Goal: Find contact information: Obtain details needed to contact an individual or organization

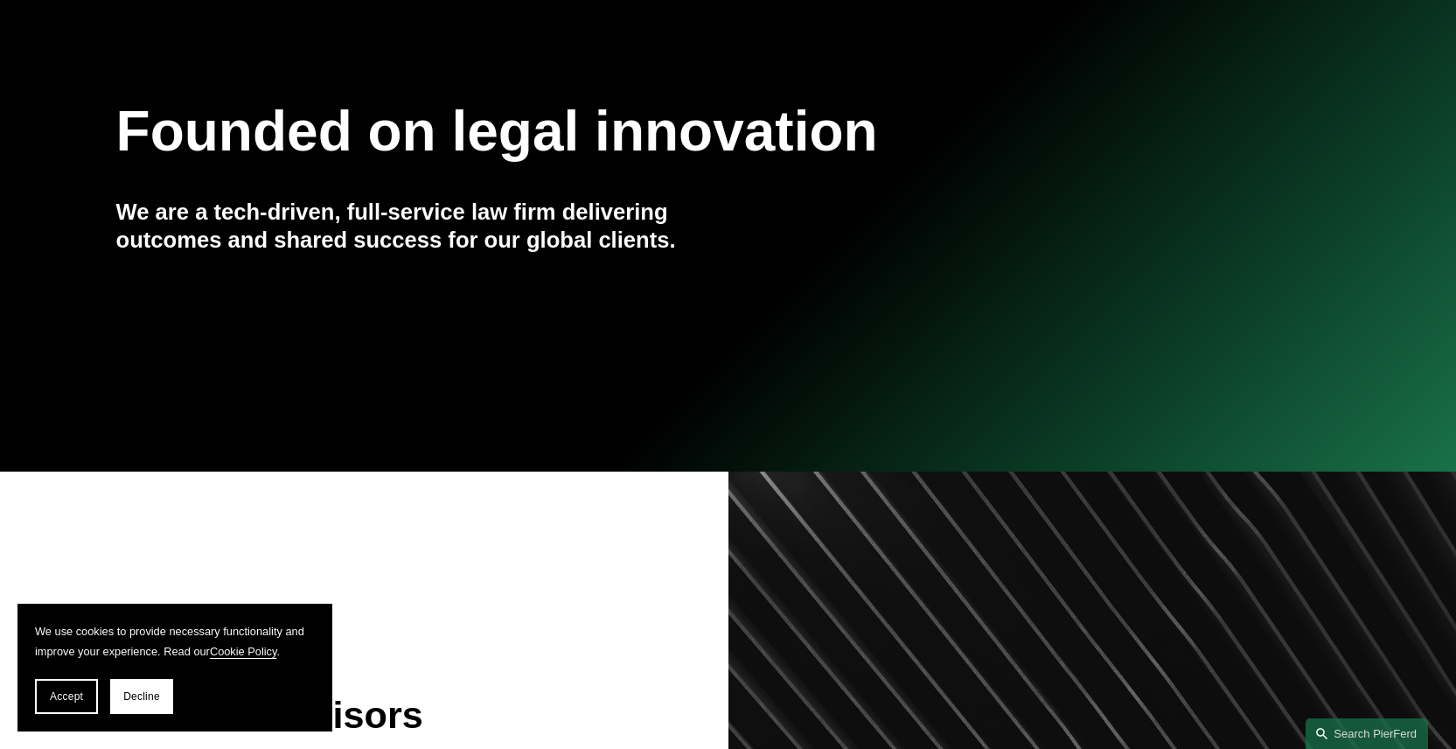
scroll to position [262, 0]
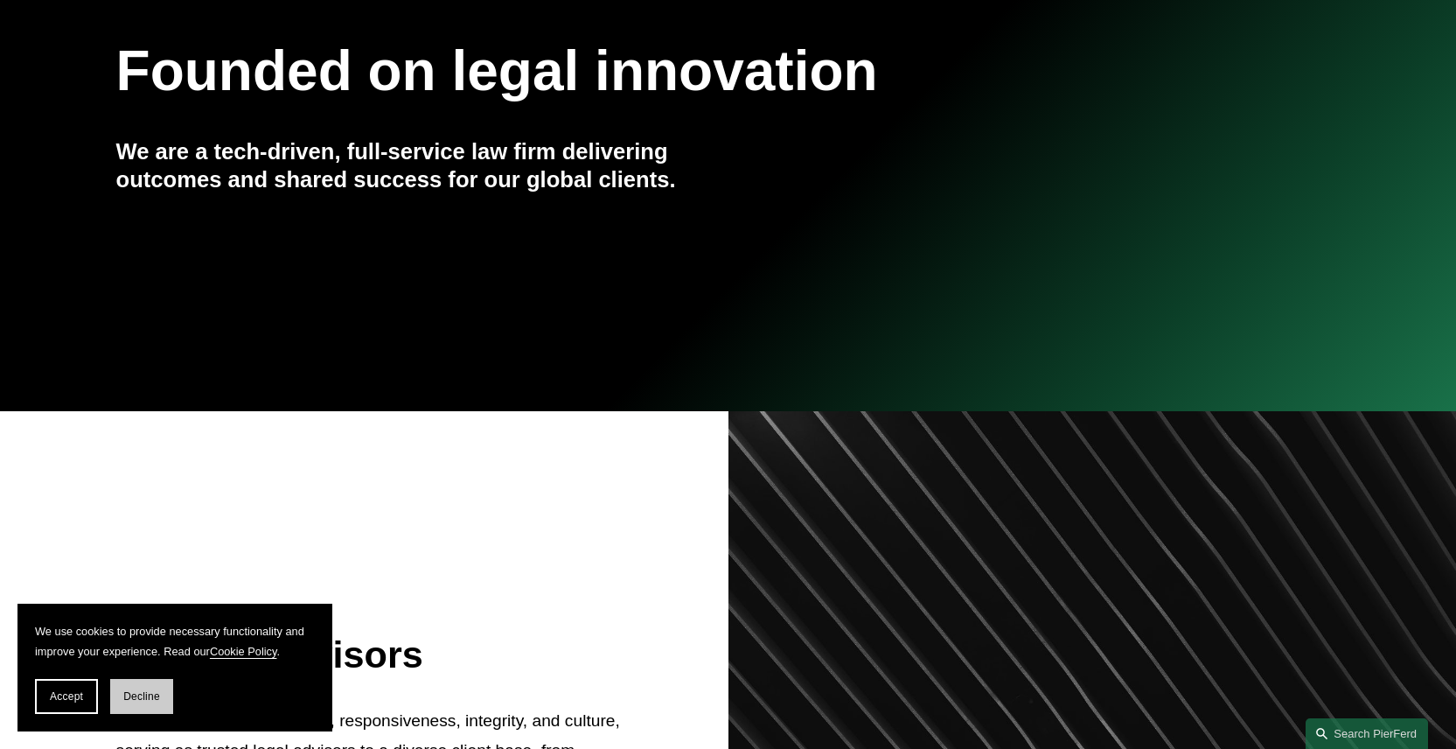
click at [129, 696] on span "Decline" at bounding box center [141, 696] width 37 height 12
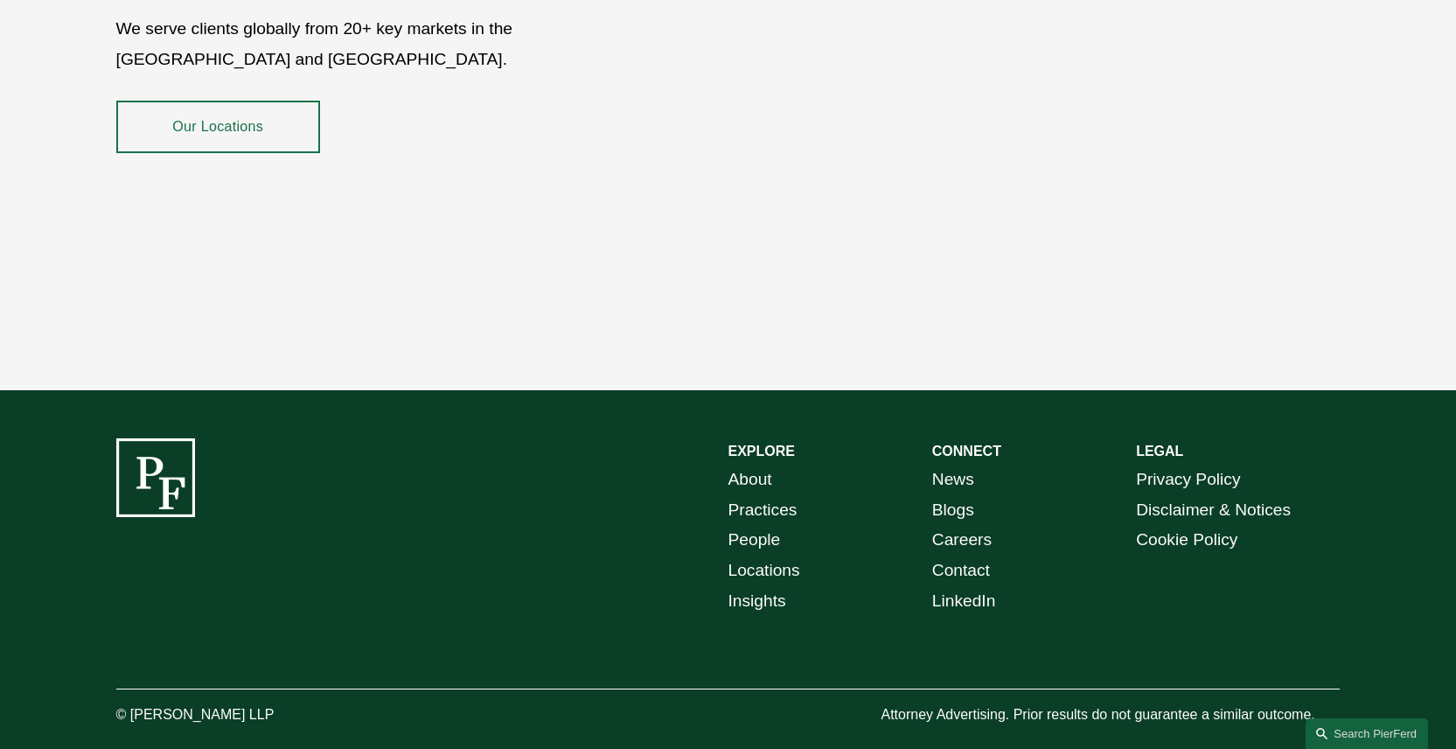
scroll to position [3161, 0]
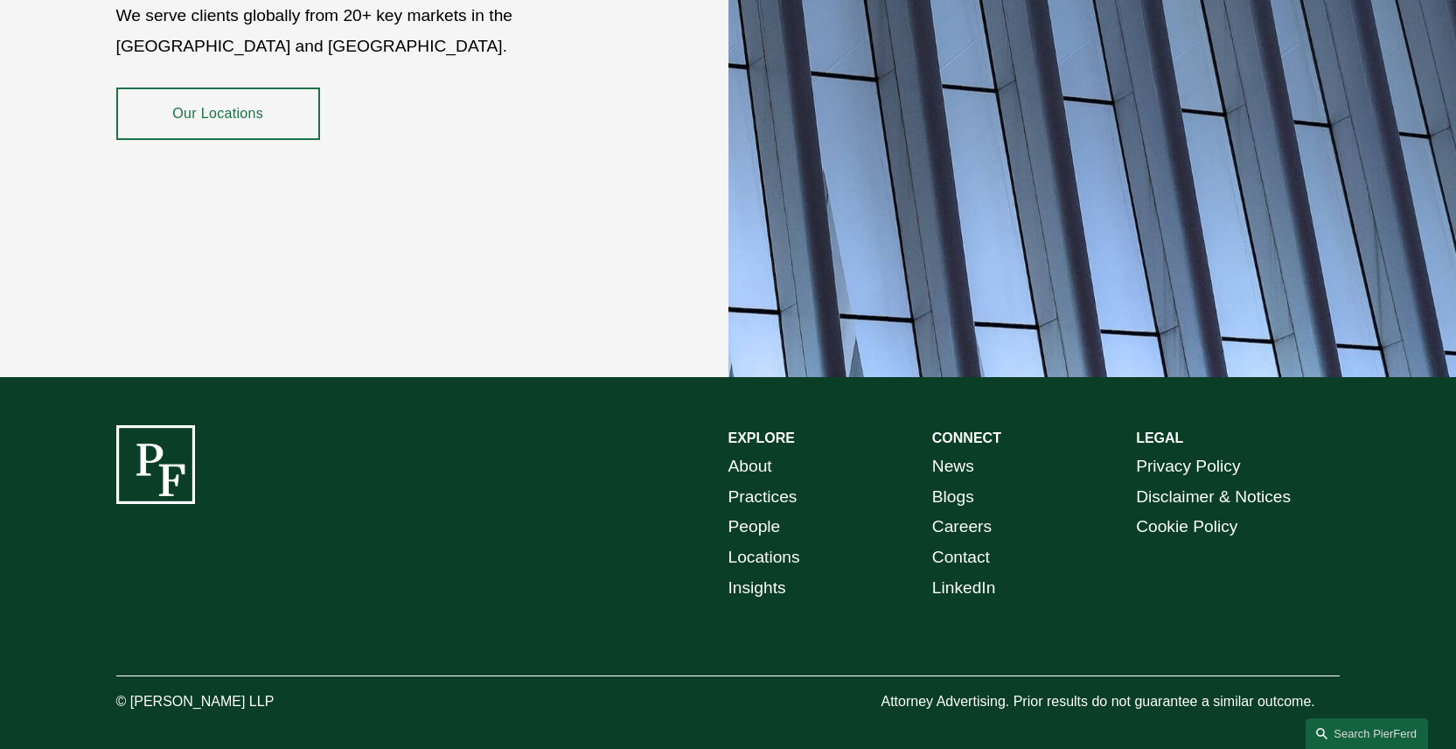
click at [975, 542] on link "Contact" at bounding box center [961, 557] width 58 height 31
click at [752, 514] on link "People" at bounding box center [754, 527] width 52 height 31
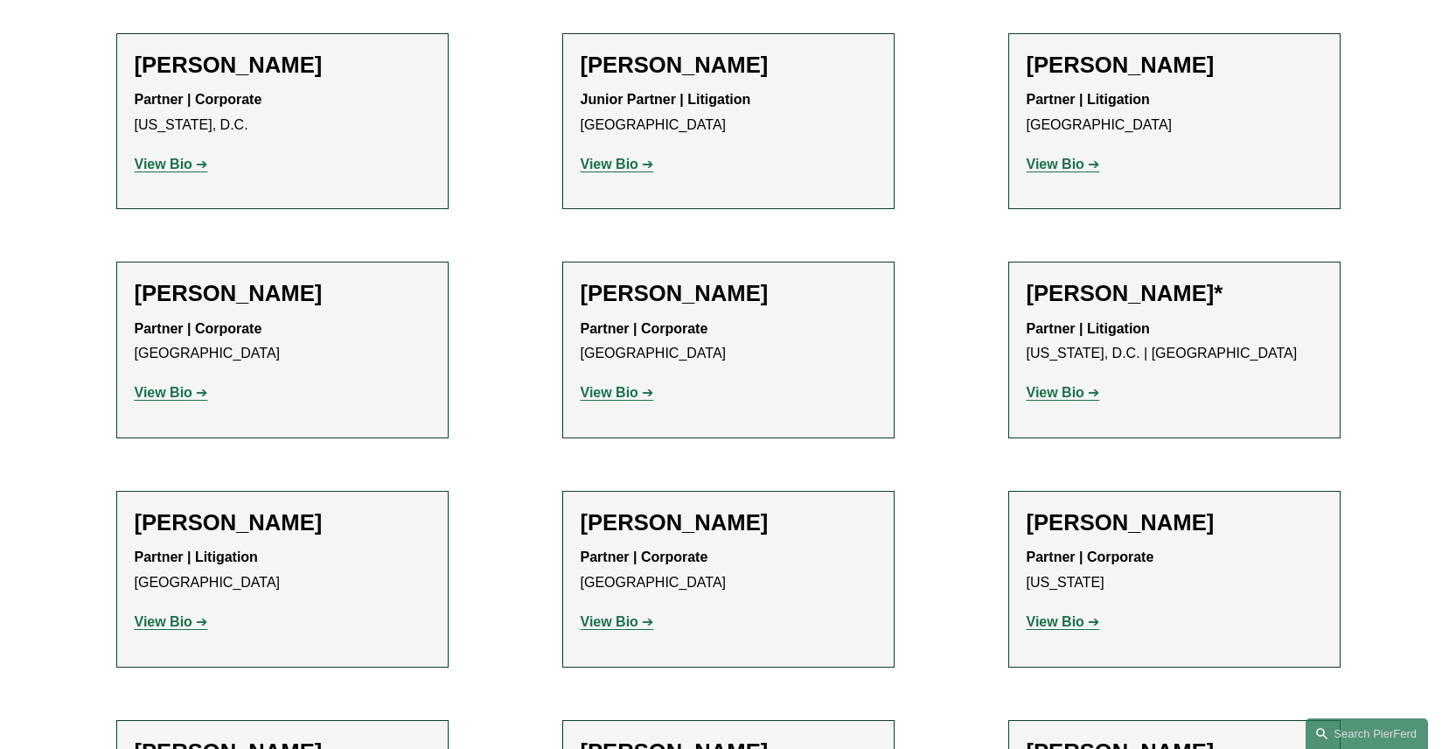
scroll to position [8745, 0]
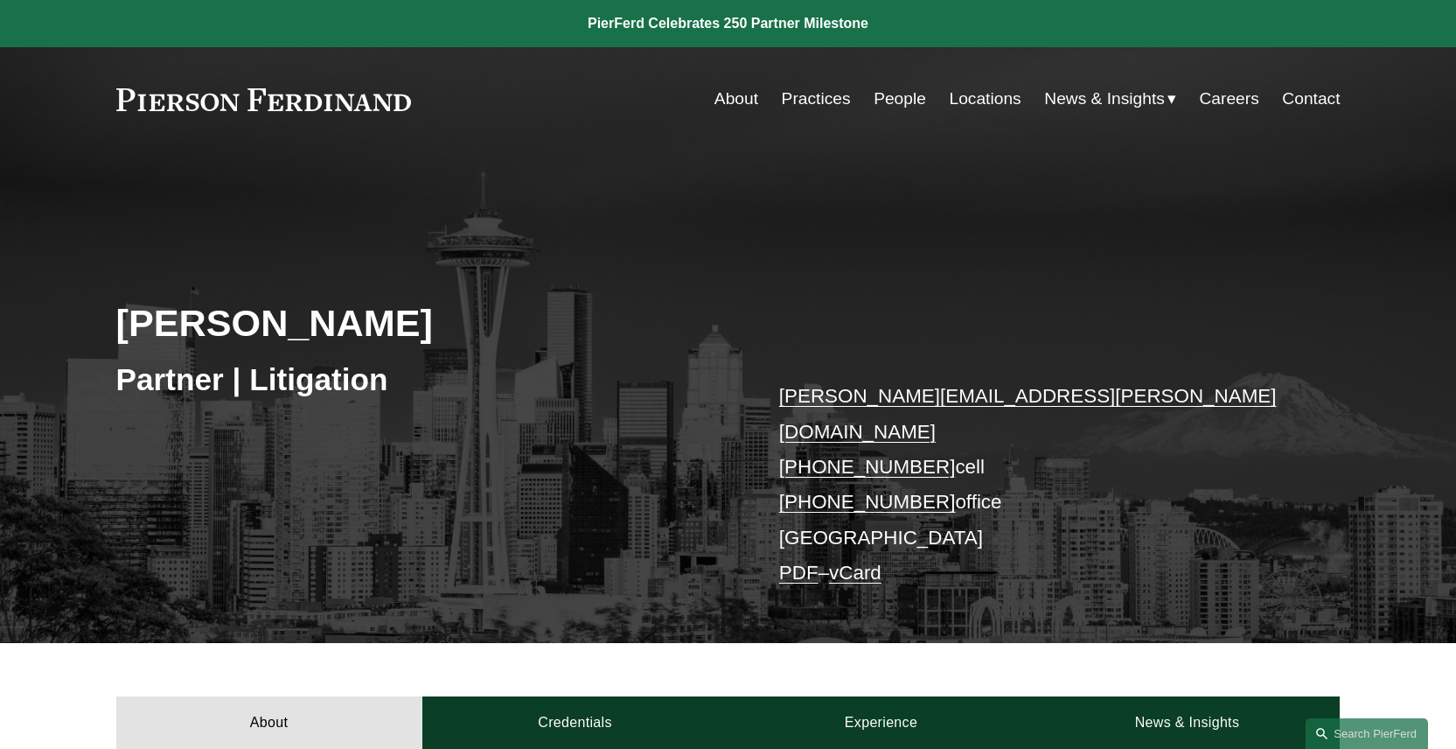
click at [856, 561] on link "vCard" at bounding box center [855, 572] width 52 height 22
